Goal: Information Seeking & Learning: Learn about a topic

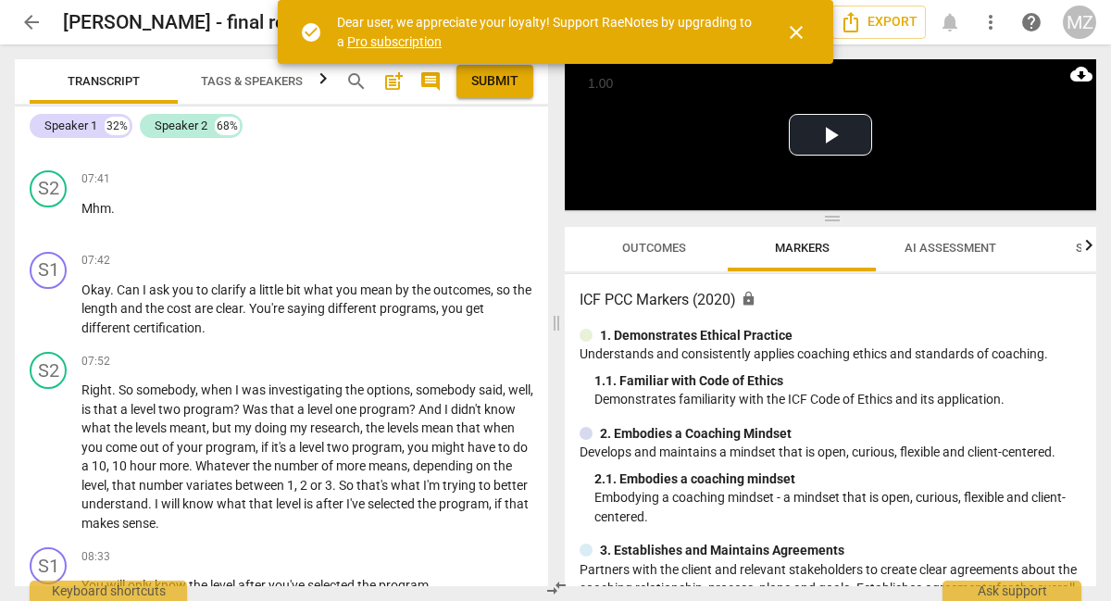
scroll to position [4167, 0]
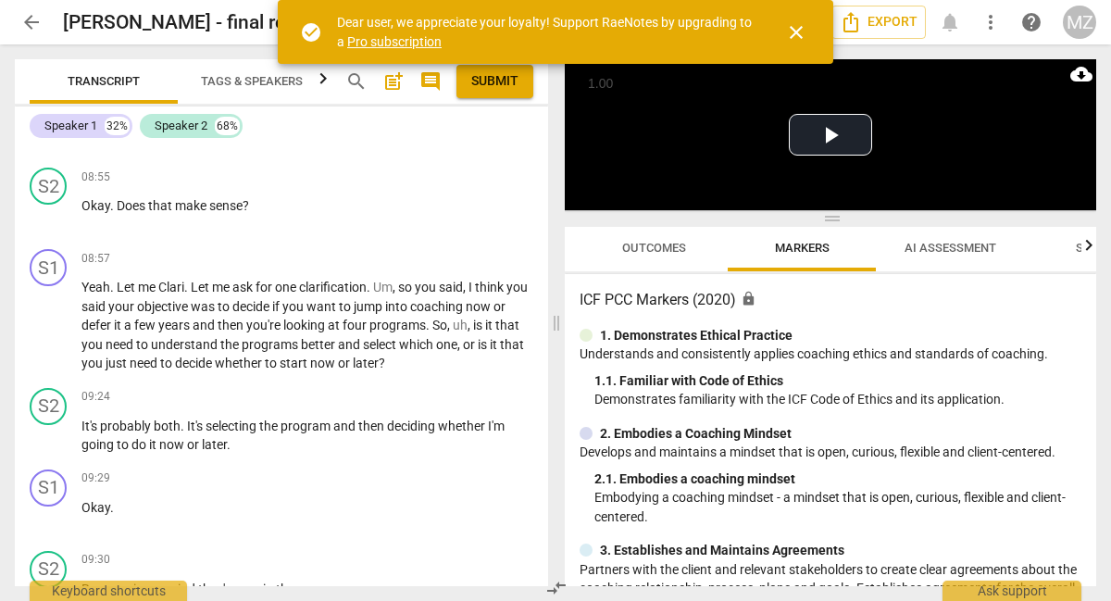
drag, startPoint x: 79, startPoint y: 128, endPoint x: 93, endPoint y: 138, distance: 17.2
click at [79, 128] on div "Speaker 1" at bounding box center [70, 126] width 53 height 19
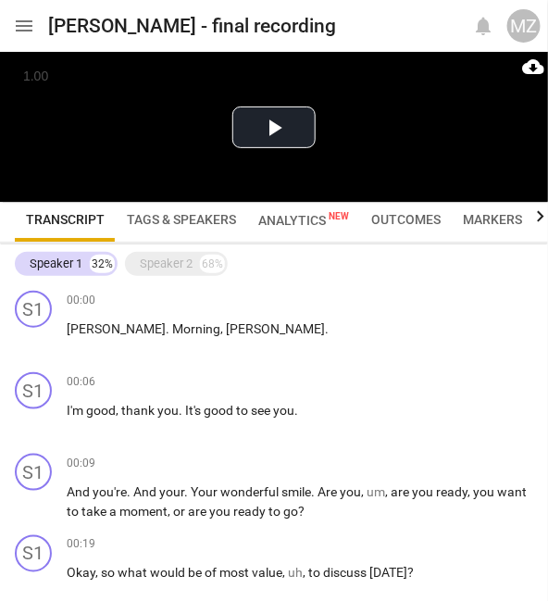
scroll to position [0, 0]
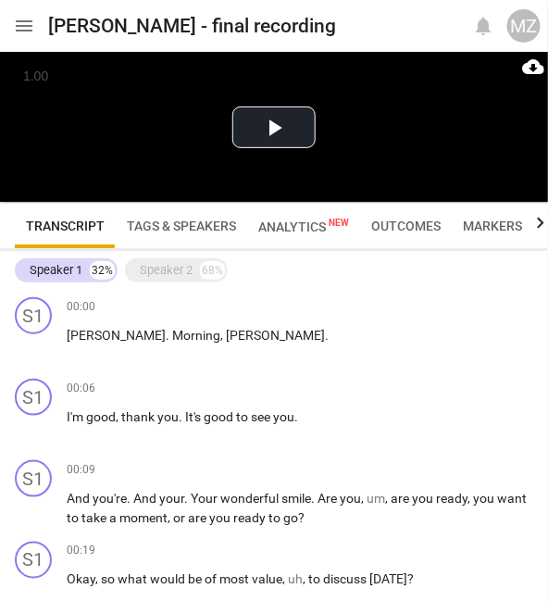
drag, startPoint x: 168, startPoint y: 270, endPoint x: 207, endPoint y: 315, distance: 59.7
click at [168, 270] on div "Speaker 2" at bounding box center [166, 270] width 53 height 19
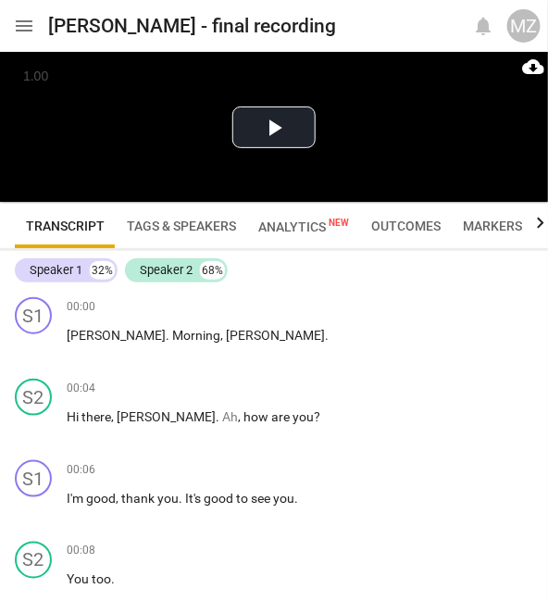
drag, startPoint x: 172, startPoint y: 268, endPoint x: 245, endPoint y: 293, distance: 77.3
click at [172, 268] on div "Speaker 2" at bounding box center [166, 270] width 53 height 19
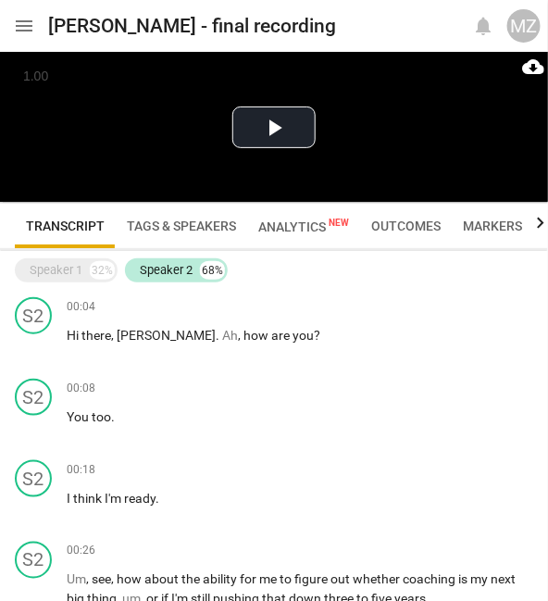
click at [141, 264] on div "Speaker 2" at bounding box center [166, 270] width 53 height 19
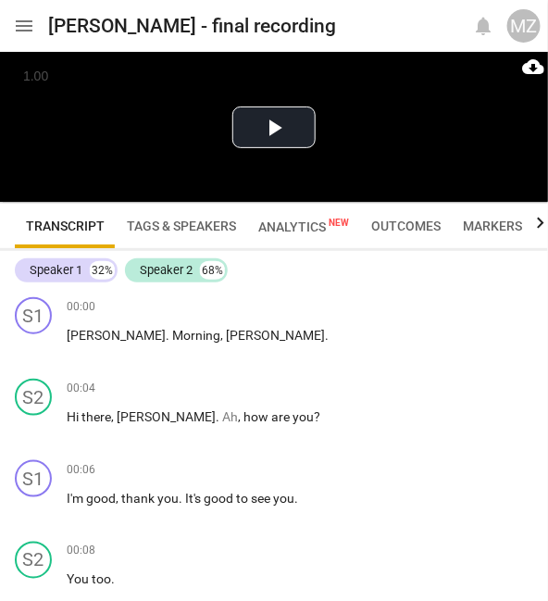
click at [66, 266] on div "Speaker 1" at bounding box center [56, 270] width 53 height 19
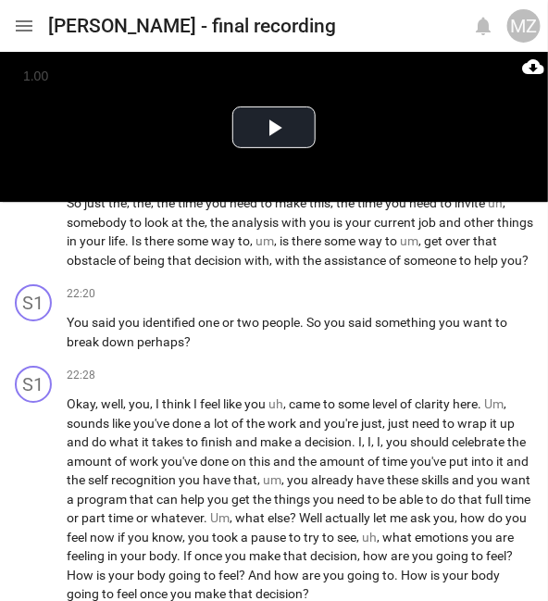
scroll to position [4167, 0]
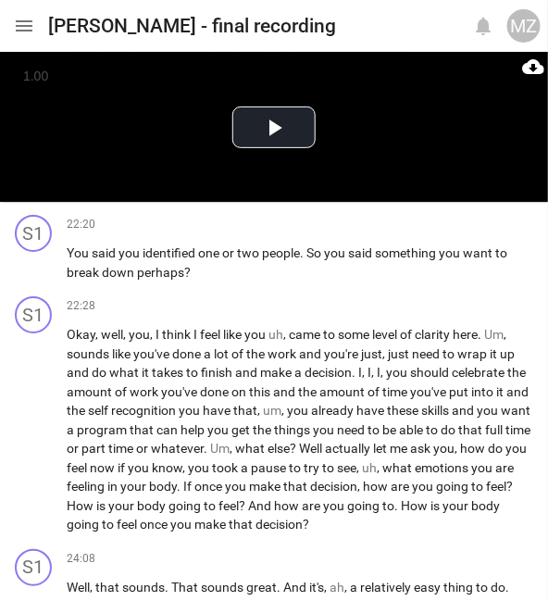
drag, startPoint x: 384, startPoint y: 428, endPoint x: 466, endPoint y: 524, distance: 126.1
click at [466, 524] on div "S1 play_arrow pause 22:28 + Add competency keyboard_arrow_right Okay , well , y…" at bounding box center [274, 415] width 548 height 253
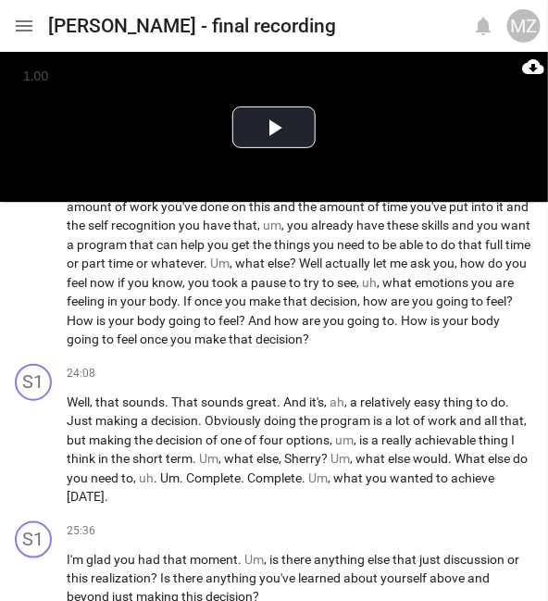
scroll to position [4630, 0]
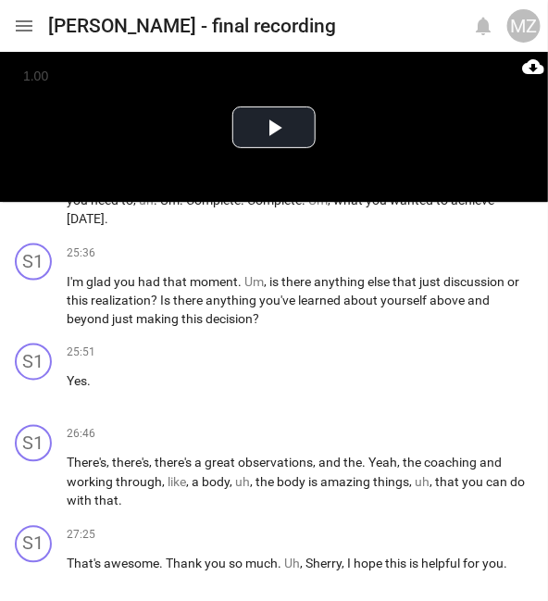
click at [32, 473] on span "play_arrow" at bounding box center [34, 484] width 22 height 22
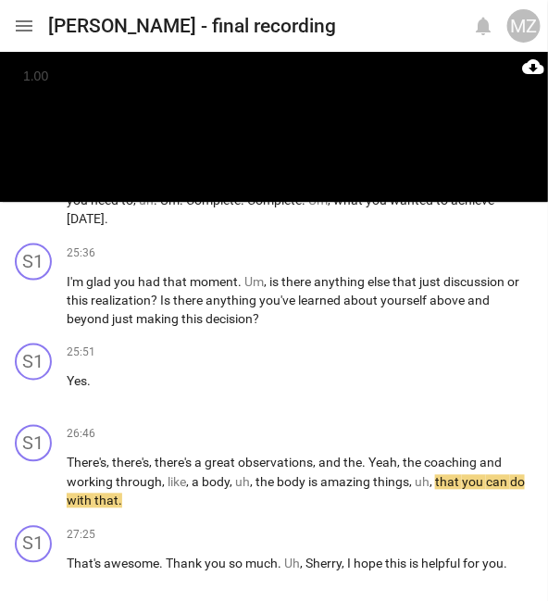
click at [32, 473] on span "pause" at bounding box center [34, 484] width 22 height 22
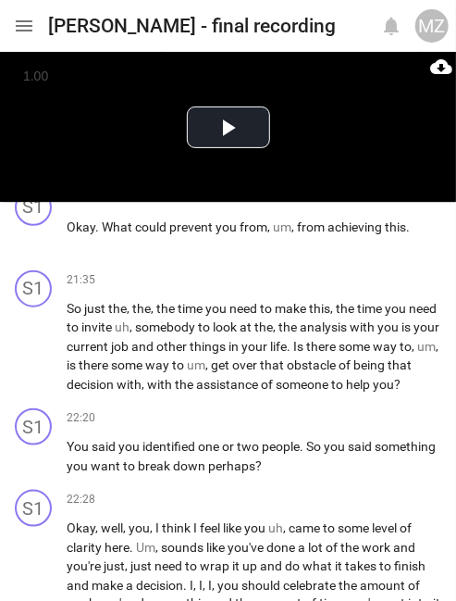
scroll to position [4155, 0]
